Goal: Entertainment & Leisure: Consume media (video, audio)

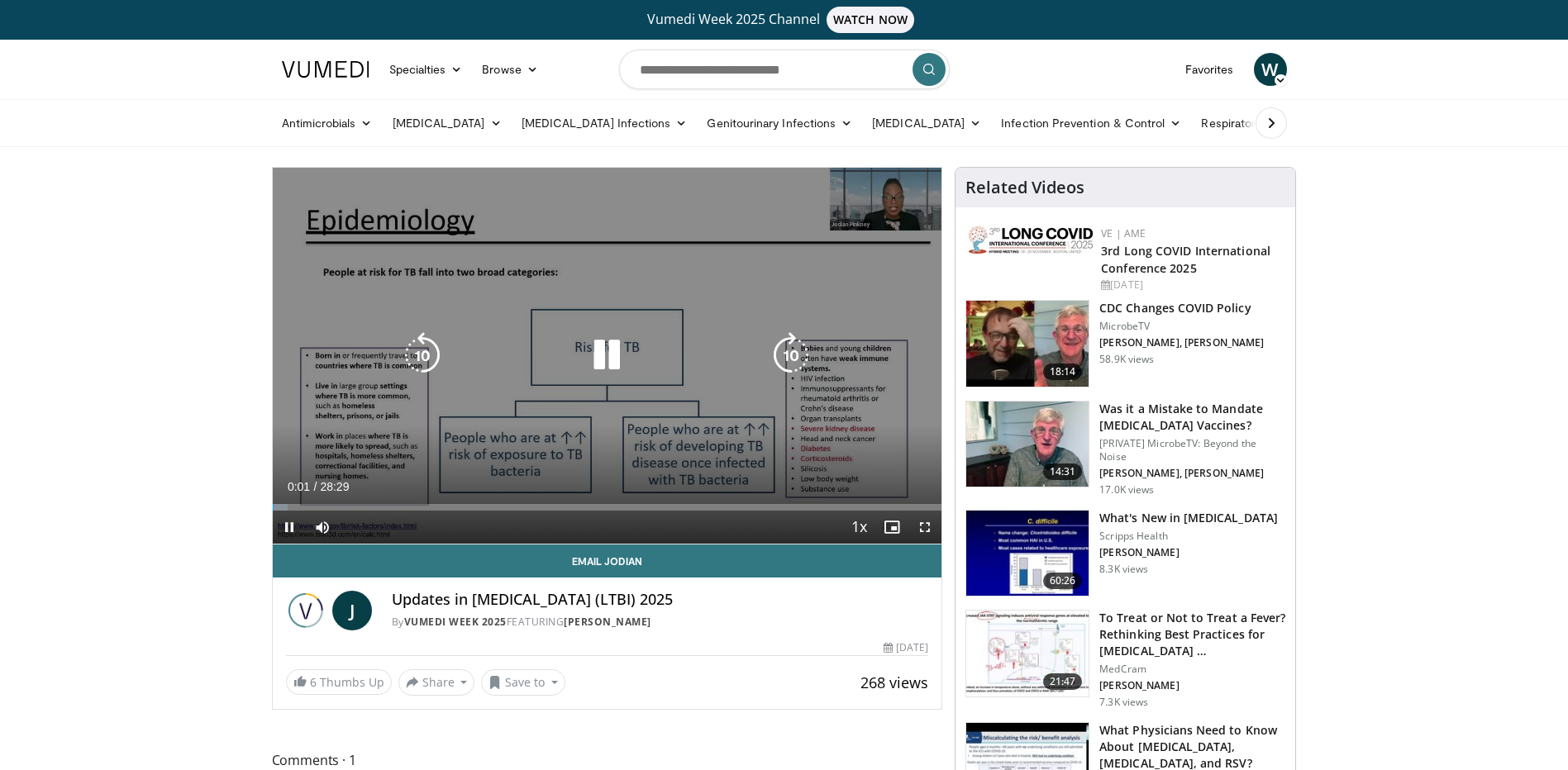
click at [610, 359] on icon "Video Player" at bounding box center [607, 355] width 47 height 47
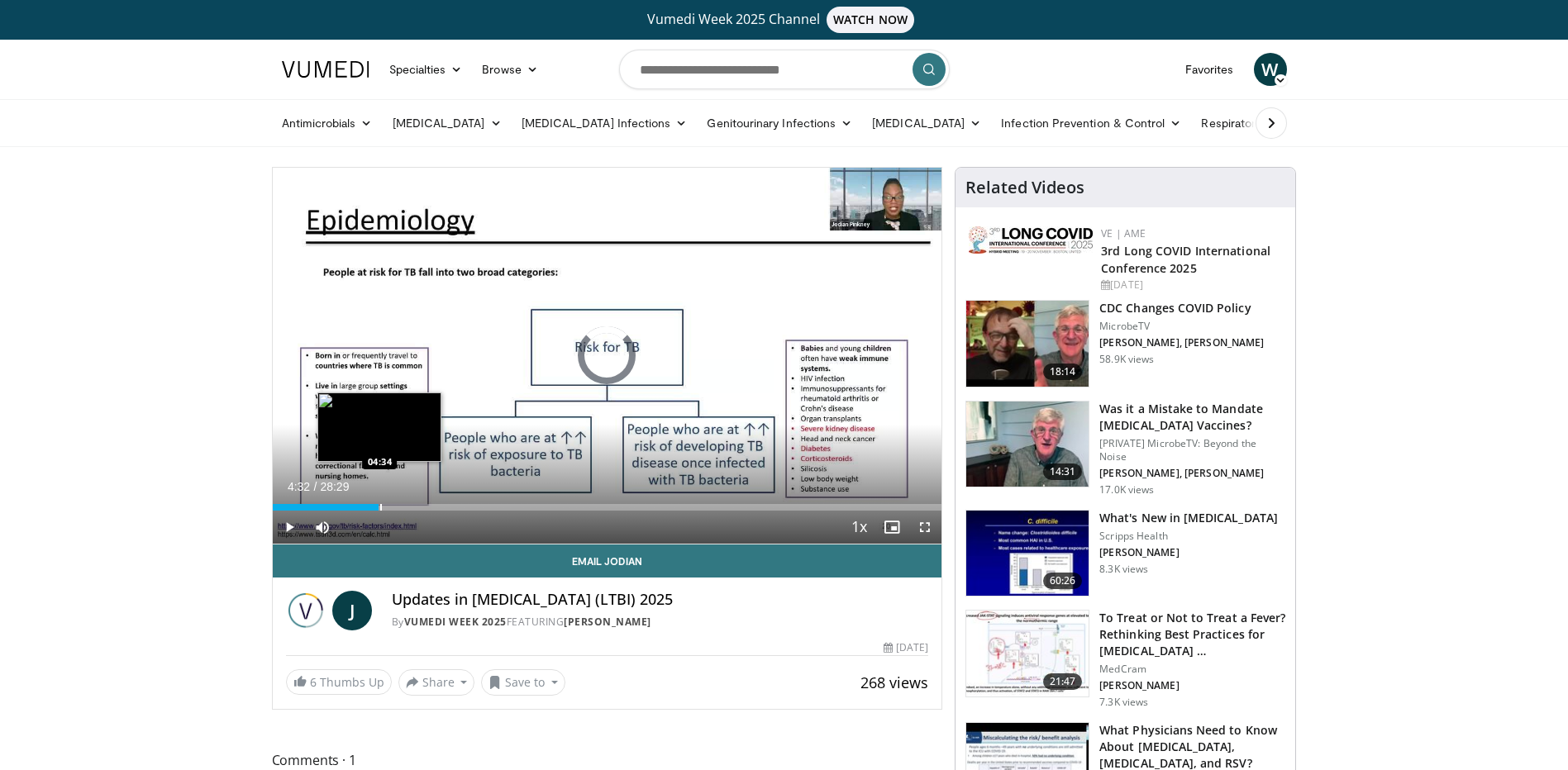
click at [380, 504] on div "Progress Bar" at bounding box center [381, 508] width 2 height 7
click at [414, 509] on div "Progress Bar" at bounding box center [414, 508] width 2 height 7
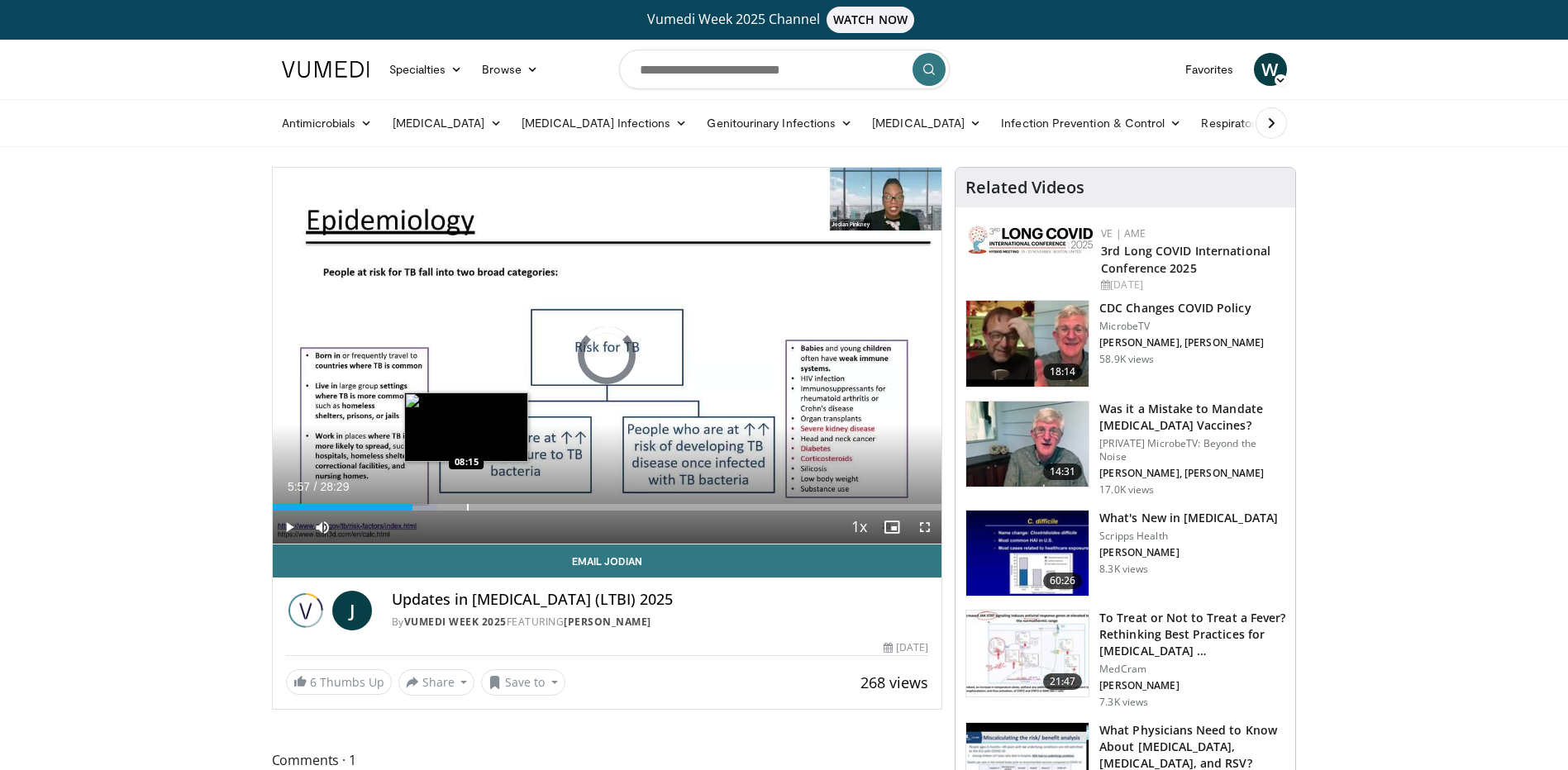
click at [467, 509] on div "Progress Bar" at bounding box center [468, 508] width 2 height 7
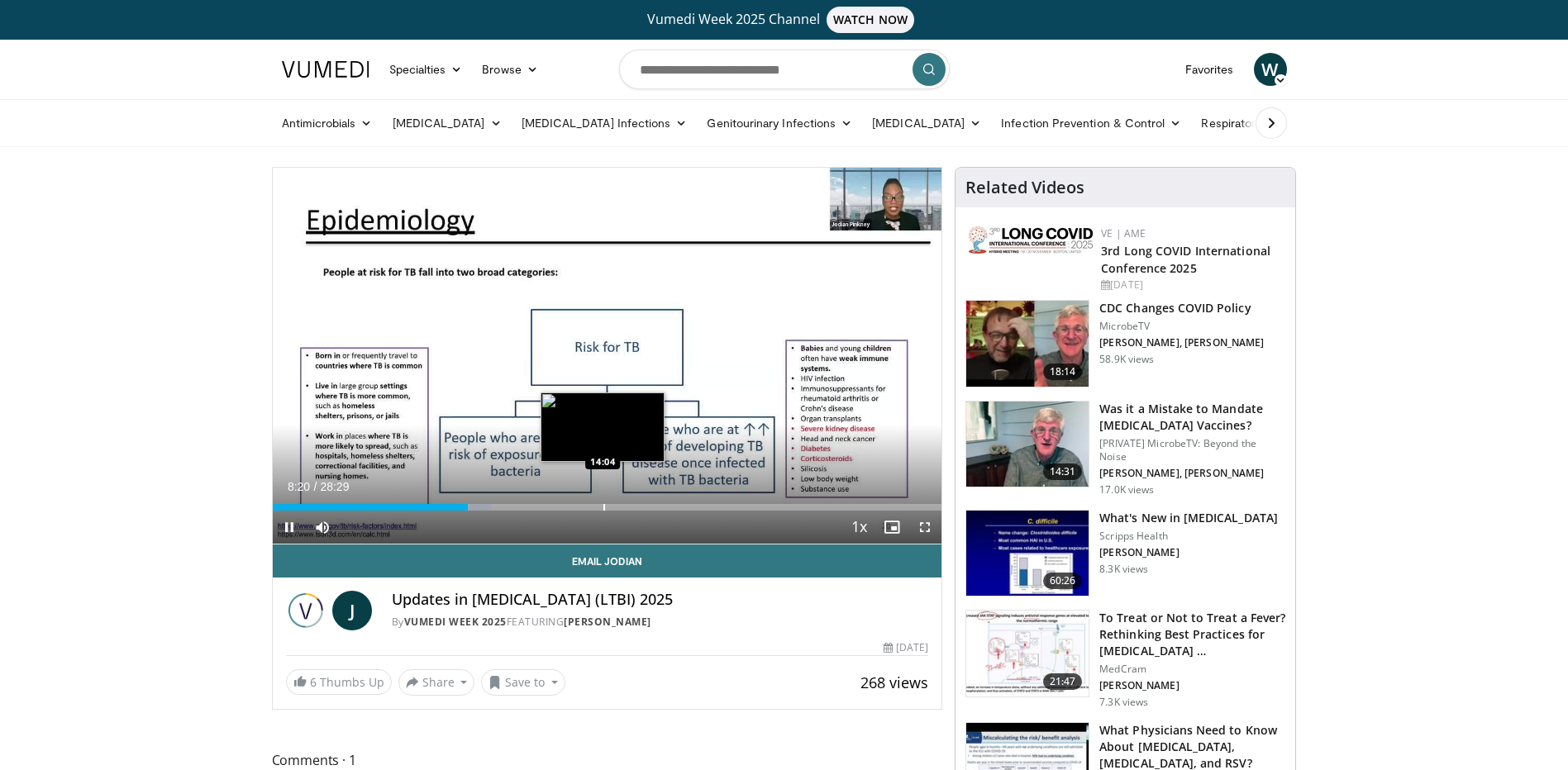
click at [603, 504] on div "Progress Bar" at bounding box center [604, 508] width 2 height 7
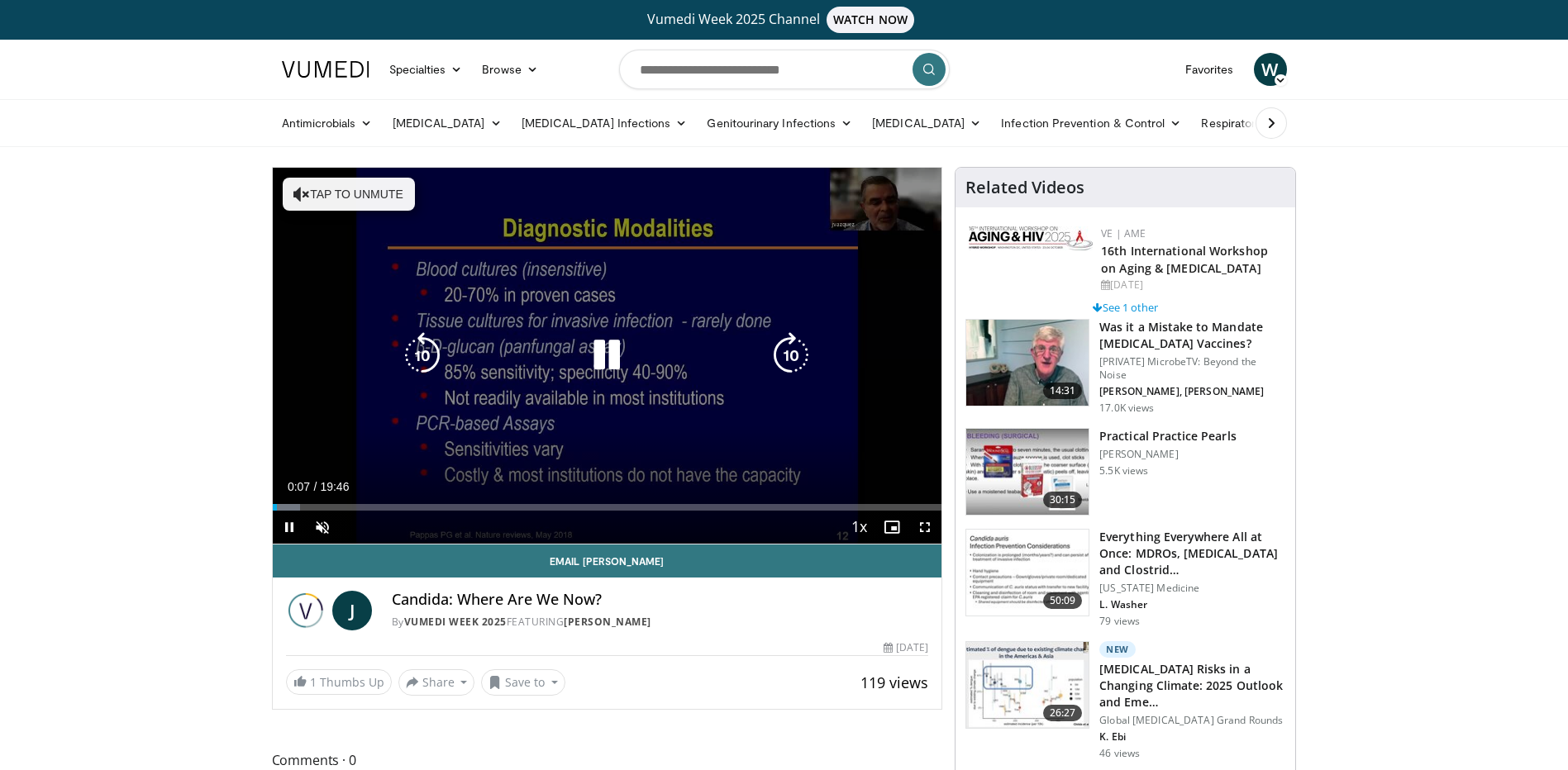
click at [616, 349] on icon "Video Player" at bounding box center [607, 355] width 47 height 47
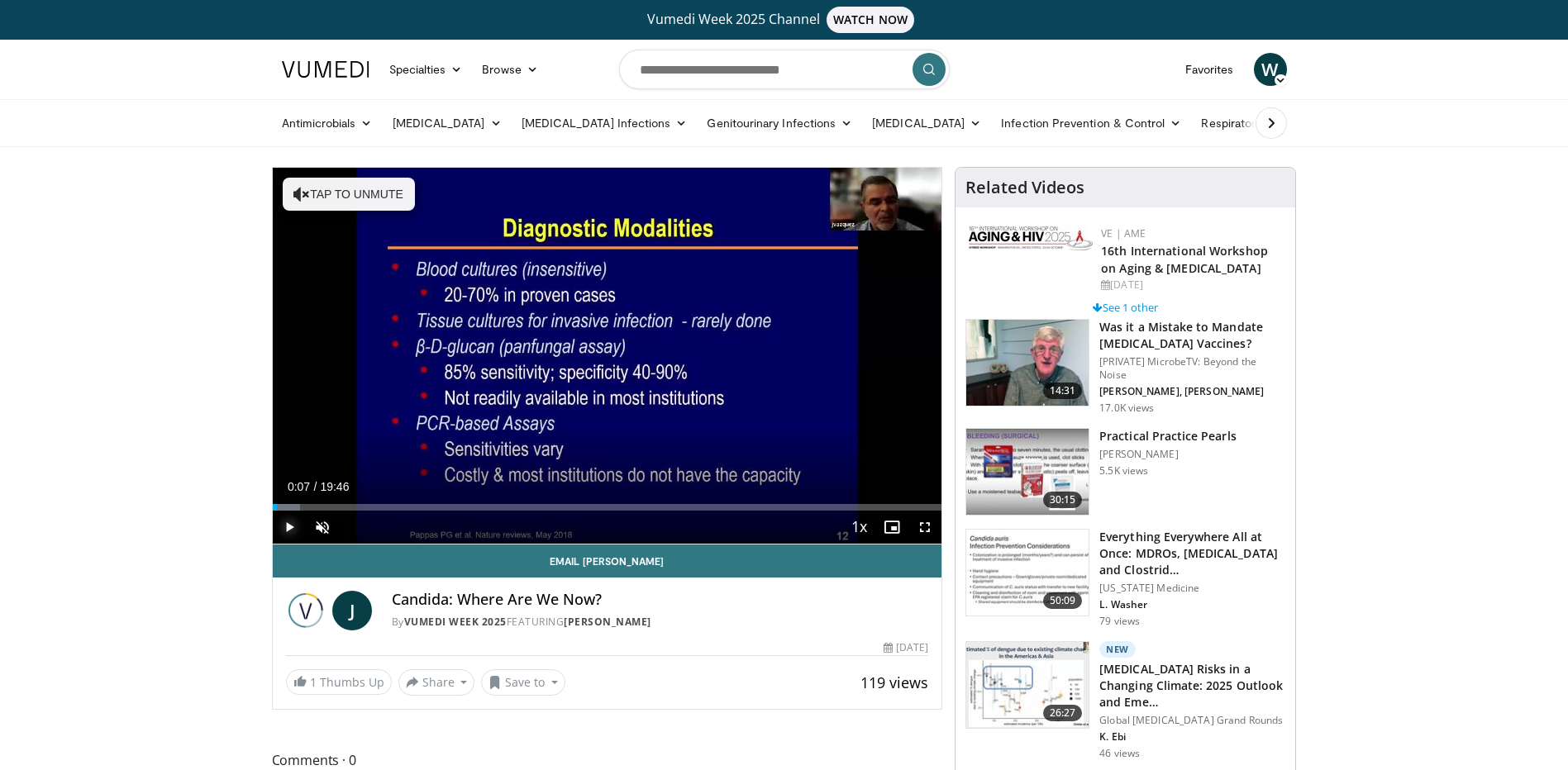
click at [290, 521] on span "Video Player" at bounding box center [290, 528] width 33 height 33
click at [323, 526] on span "Video Player" at bounding box center [322, 528] width 33 height 33
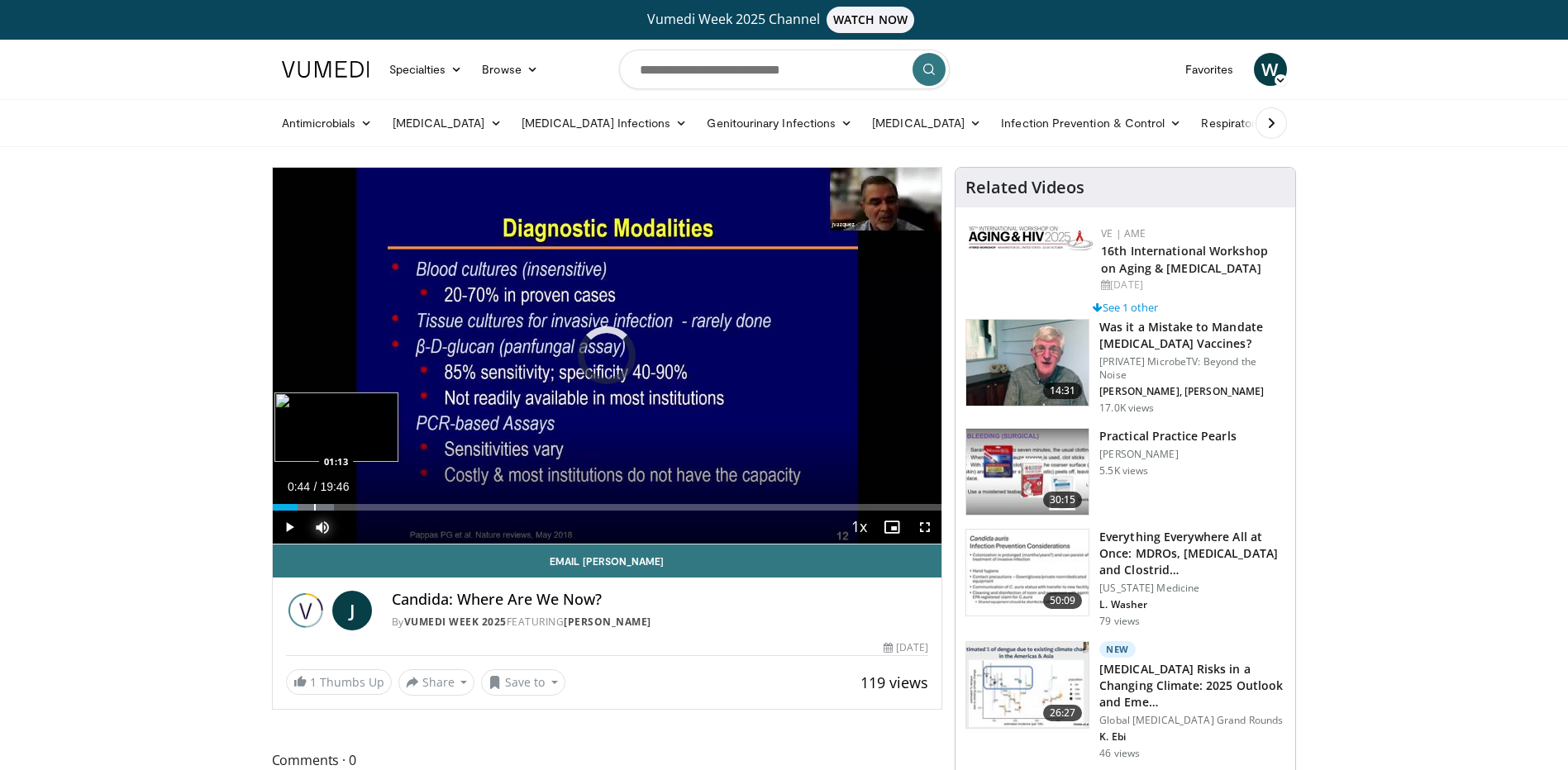
click at [314, 504] on div "Progress Bar" at bounding box center [315, 508] width 2 height 7
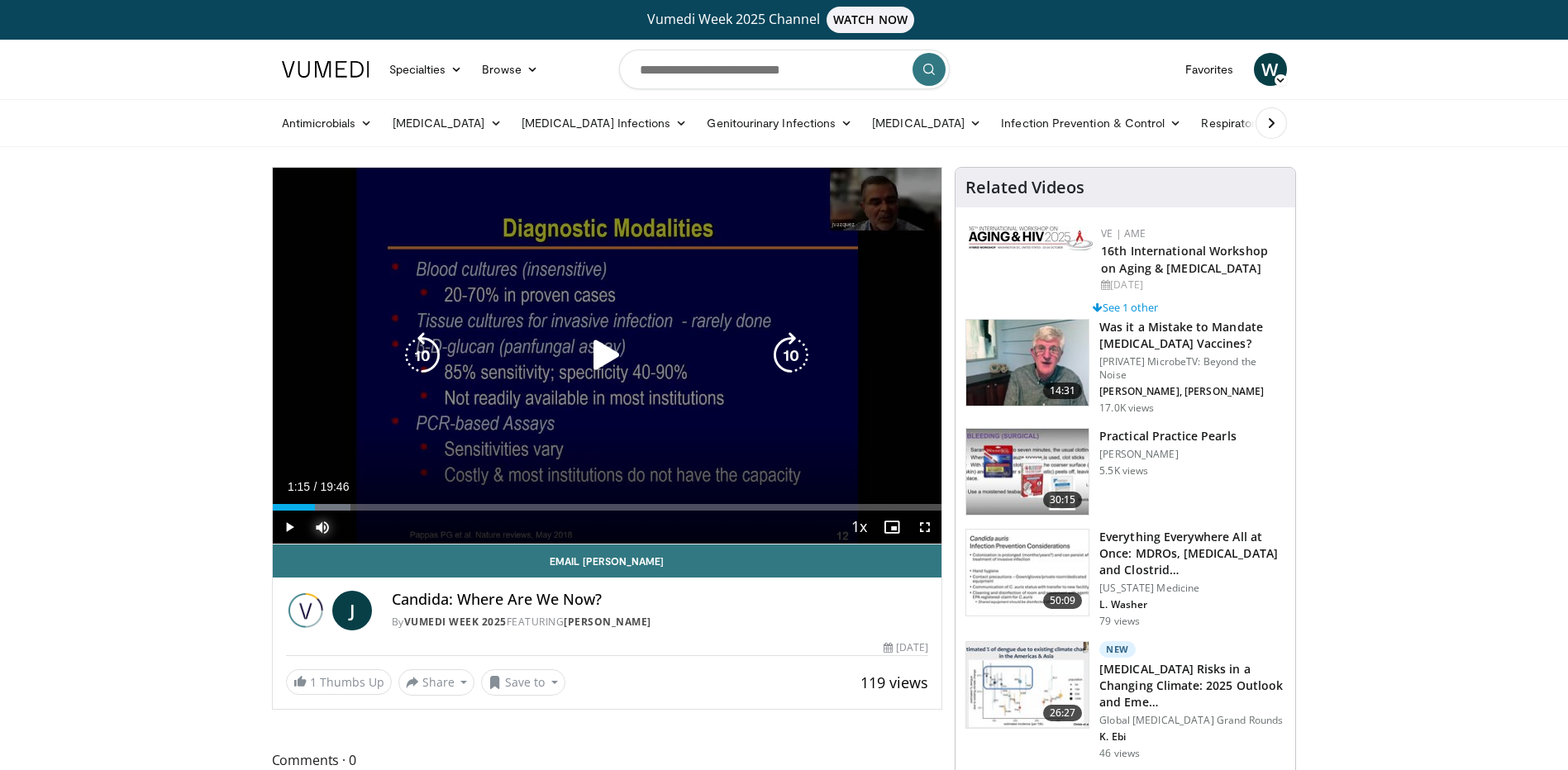
click at [340, 500] on div "Loaded : 11.70% 01:15 01:55" at bounding box center [608, 503] width 669 height 16
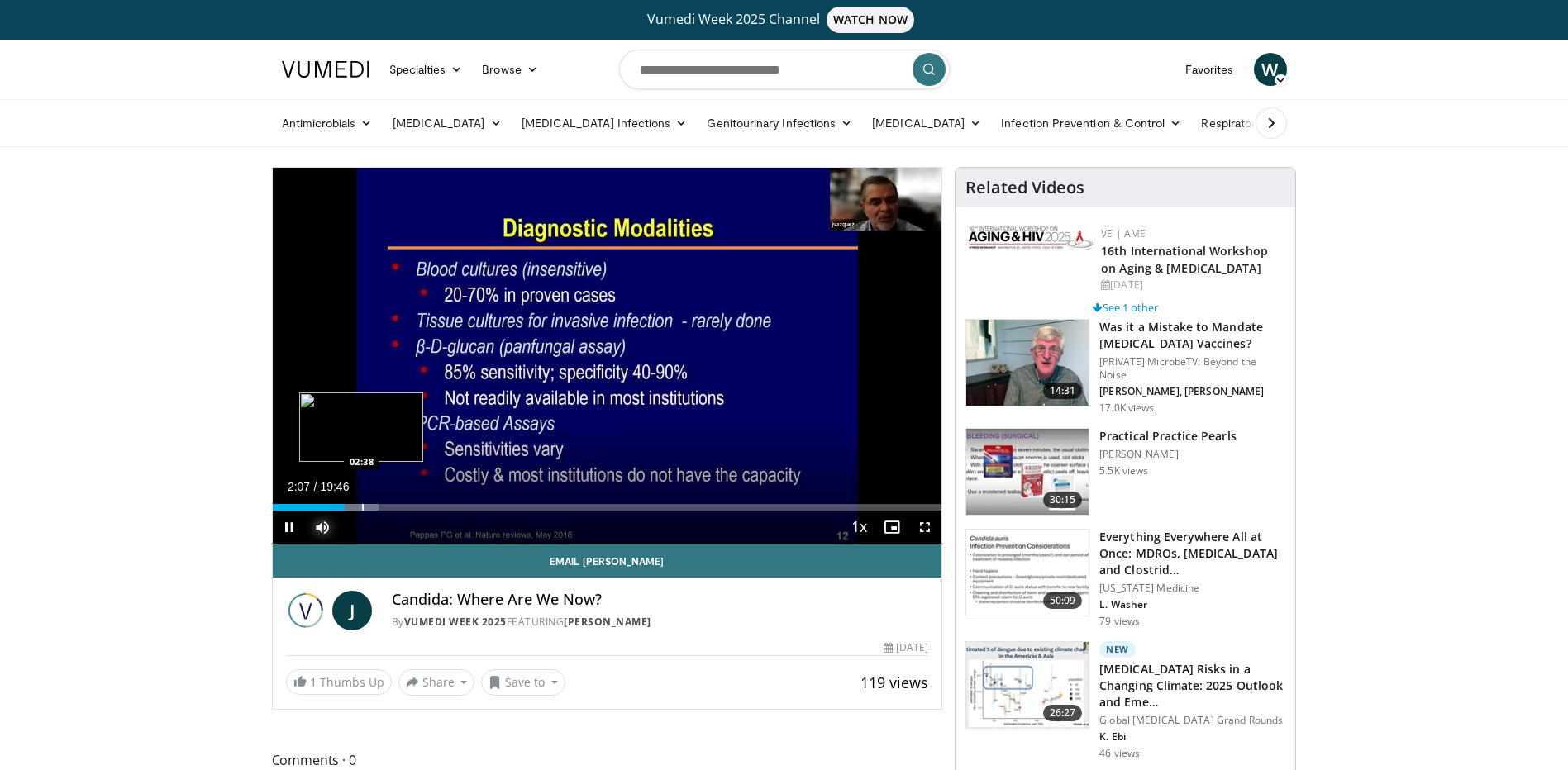
click at [360, 505] on div "Loaded : 15.88% 02:07 02:38" at bounding box center [608, 508] width 669 height 7
click at [385, 507] on div "Progress Bar" at bounding box center [386, 508] width 2 height 7
click at [414, 505] on div "Progress Bar" at bounding box center [414, 508] width 2 height 7
